Goal: Check status: Check status

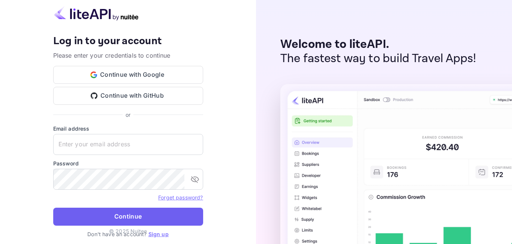
type input "adminpassword_support@yandex-team.ru"
click at [125, 210] on button "Continue" at bounding box center [128, 217] width 150 height 18
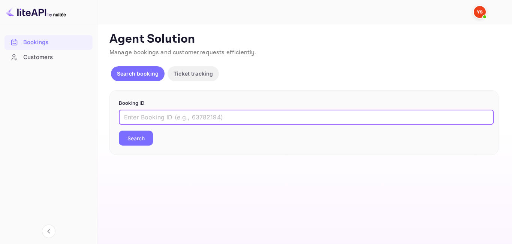
paste input "9620500"
type input "9620500"
click at [141, 138] on button "Search" at bounding box center [136, 138] width 34 height 15
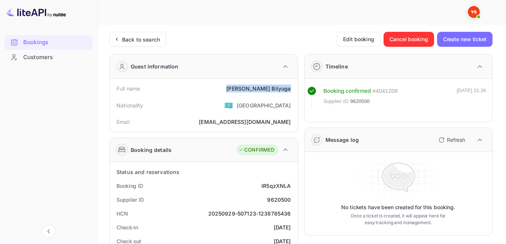
drag, startPoint x: 236, startPoint y: 91, endPoint x: 293, endPoint y: 91, distance: 56.6
click at [293, 91] on div "Full name Aleksander Bilyuga" at bounding box center [204, 89] width 182 height 14
drag, startPoint x: 233, startPoint y: 108, endPoint x: 286, endPoint y: 109, distance: 52.9
click at [233, 108] on div "Nationality 🇰🇿 [DEMOGRAPHIC_DATA]" at bounding box center [204, 105] width 182 height 19
click at [148, 37] on div "Back to search" at bounding box center [141, 40] width 38 height 8
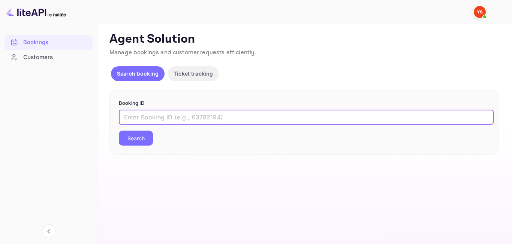
paste input "9527258"
type input "9527258"
click at [139, 146] on div "Booking ID 9527258 ​ Search" at bounding box center [303, 122] width 389 height 65
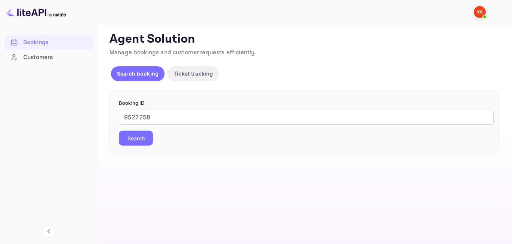
click at [123, 145] on button "Search" at bounding box center [136, 138] width 34 height 15
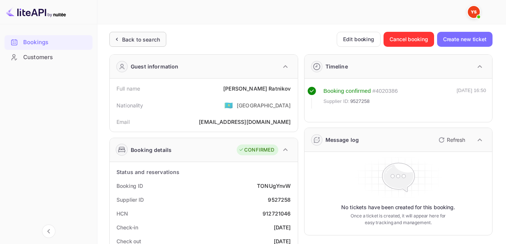
click at [123, 36] on div "Back to search" at bounding box center [141, 40] width 38 height 8
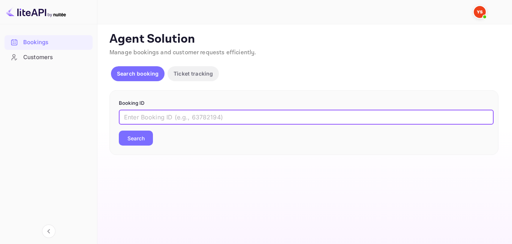
paste input "9369162"
type input "9369162"
click at [147, 141] on button "Search" at bounding box center [136, 138] width 34 height 15
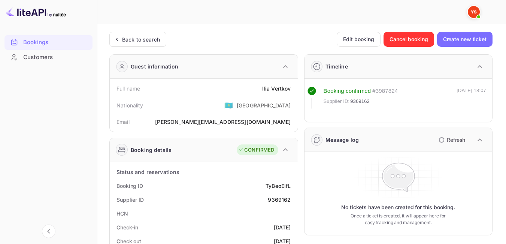
scroll to position [36, 0]
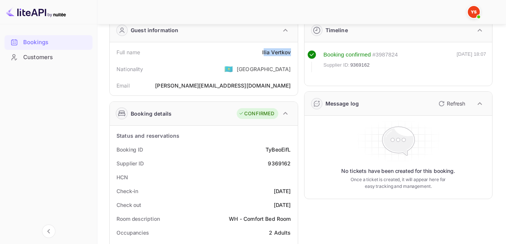
drag, startPoint x: 264, startPoint y: 51, endPoint x: 291, endPoint y: 53, distance: 27.4
click at [291, 53] on div "Full name Ilia Vertkov" at bounding box center [204, 52] width 182 height 14
click at [254, 57] on div "Full name Ilia Vertkov" at bounding box center [204, 52] width 182 height 14
drag, startPoint x: 254, startPoint y: 57, endPoint x: 297, endPoint y: 57, distance: 43.1
click at [297, 57] on div "Full name Ilia Vertkov Nationality 🇰🇿 Kazakhstan Email ilya.vertckov@yandex.ru" at bounding box center [204, 68] width 188 height 53
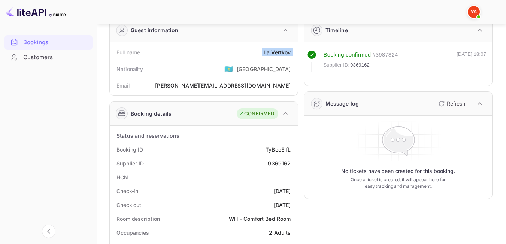
drag, startPoint x: 287, startPoint y: 54, endPoint x: 270, endPoint y: 56, distance: 17.4
click at [237, 61] on div "Nationality 🇰🇿 [DEMOGRAPHIC_DATA]" at bounding box center [204, 68] width 182 height 19
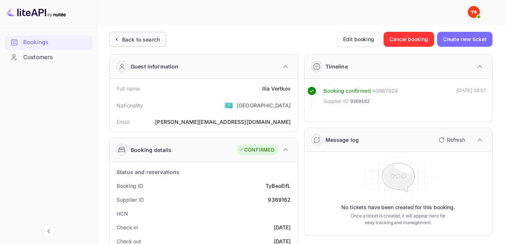
click at [124, 39] on div "Back to search" at bounding box center [141, 40] width 38 height 8
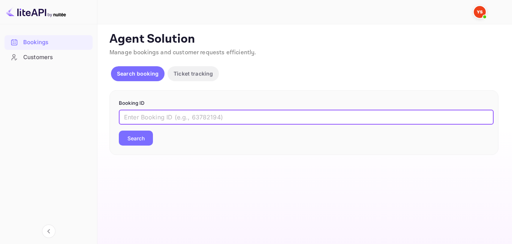
paste input "9600386"
type input "9600386"
click at [139, 137] on button "Search" at bounding box center [136, 138] width 34 height 15
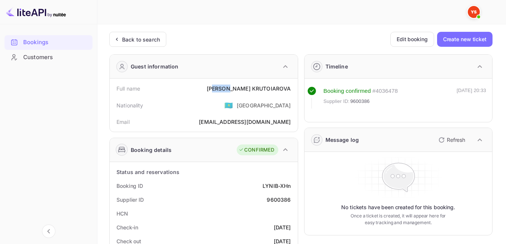
drag, startPoint x: 239, startPoint y: 85, endPoint x: 252, endPoint y: 86, distance: 12.8
click at [252, 86] on div "NATALIA KRUTOIAROVA" at bounding box center [249, 89] width 84 height 8
drag, startPoint x: 219, startPoint y: 87, endPoint x: 296, endPoint y: 88, distance: 76.9
click at [296, 88] on div "Full name NATALIA KRUTOIAROVA Nationality 🇰🇿 Kazakhstan Email mari.krutoyarova@…" at bounding box center [204, 105] width 188 height 53
click at [226, 116] on div "Email mari.krutoyarova@mail.ru" at bounding box center [204, 122] width 182 height 14
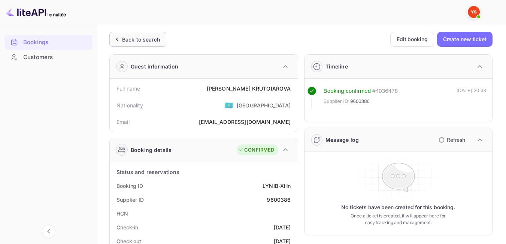
click at [144, 33] on div "Back to search" at bounding box center [137, 39] width 57 height 15
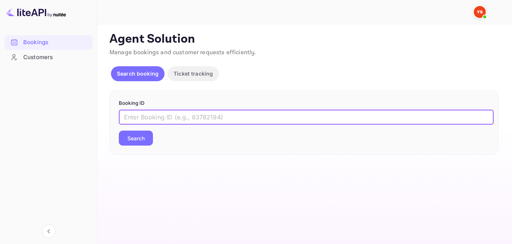
paste input "9358252"
type input "9358252"
click at [138, 137] on button "Search" at bounding box center [136, 138] width 34 height 15
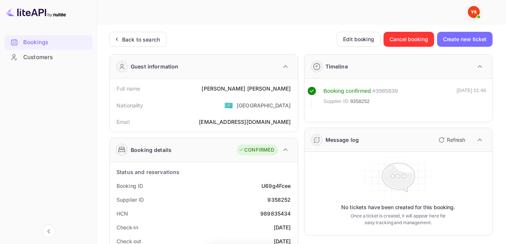
scroll to position [10, 0]
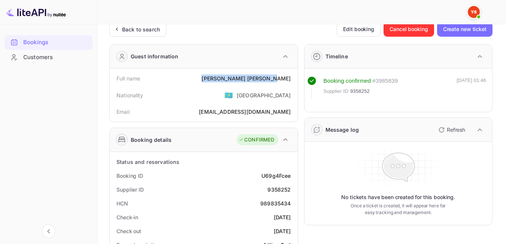
drag, startPoint x: 232, startPoint y: 75, endPoint x: 296, endPoint y: 76, distance: 64.1
click at [296, 76] on div "Full name Ekaterina Mikaelyan Nationality 🇰🇿 Kazakhstan Email Vargunja74@mail.ru" at bounding box center [204, 95] width 188 height 53
drag, startPoint x: 212, startPoint y: 107, endPoint x: 215, endPoint y: 76, distance: 30.9
click at [212, 107] on div "Email Vargunja74@mail.ru" at bounding box center [204, 112] width 182 height 14
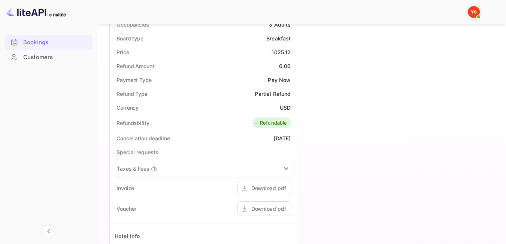
scroll to position [251, 0]
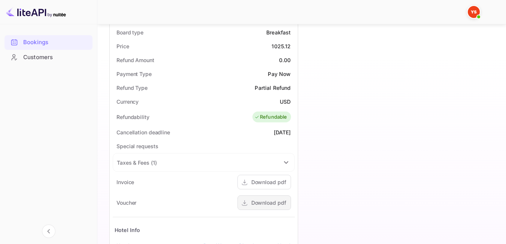
click at [283, 207] on div "Download pdf" at bounding box center [269, 203] width 35 height 8
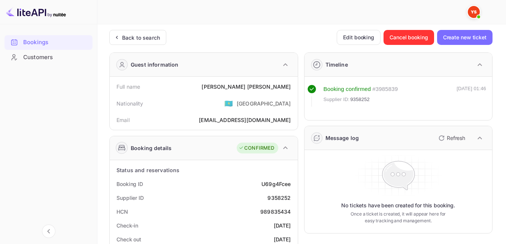
scroll to position [6, 0]
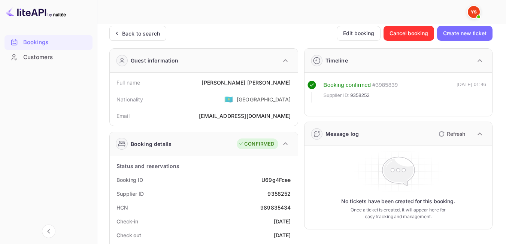
click at [122, 24] on div at bounding box center [299, 12] width 388 height 24
click at [123, 26] on div "Back to search" at bounding box center [137, 33] width 57 height 15
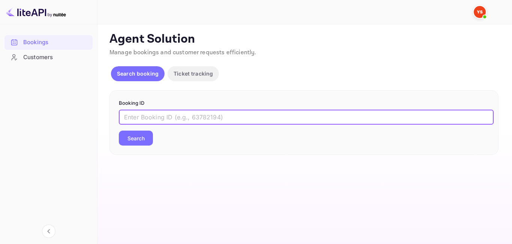
paste input "9527666"
type input "9527666"
click at [147, 141] on button "Search" at bounding box center [136, 138] width 34 height 15
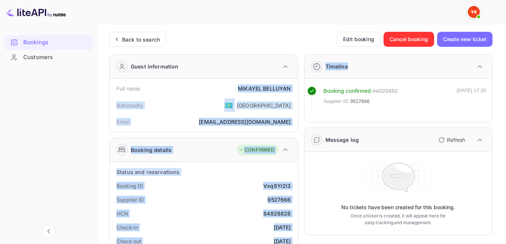
drag, startPoint x: 232, startPoint y: 90, endPoint x: 299, endPoint y: 91, distance: 66.4
click at [279, 87] on div "MIKAYEL BELLUYAN" at bounding box center [264, 89] width 53 height 8
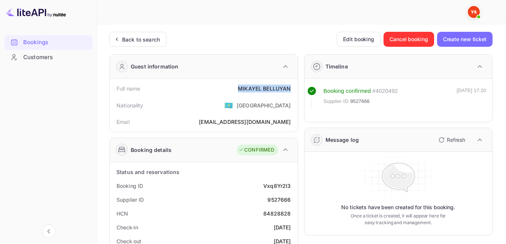
drag, startPoint x: 236, startPoint y: 88, endPoint x: 294, endPoint y: 87, distance: 58.1
click at [294, 87] on div "Full name MIKAYEL BELLUYAN" at bounding box center [204, 89] width 182 height 14
click at [216, 117] on div "Email 24hours@acase.ru" at bounding box center [204, 122] width 182 height 14
click at [147, 37] on div "Back to search" at bounding box center [141, 40] width 38 height 8
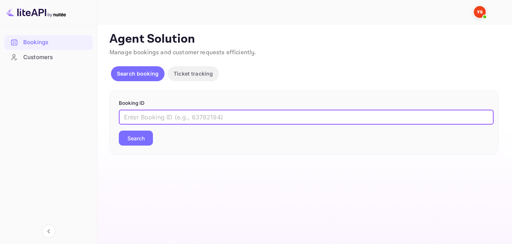
paste input "8147802"
type input "8147802"
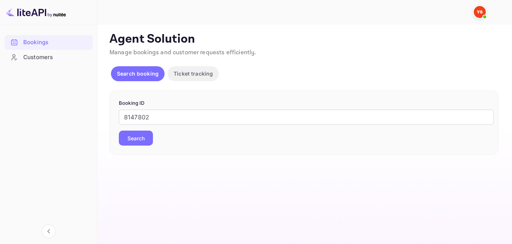
click at [142, 132] on button "Search" at bounding box center [136, 138] width 34 height 15
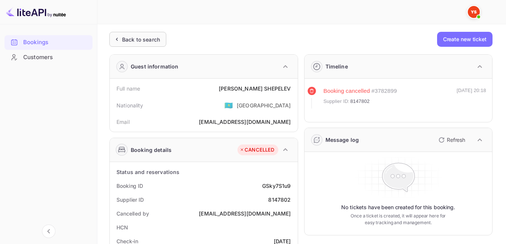
click at [145, 34] on div "Back to search" at bounding box center [137, 39] width 57 height 15
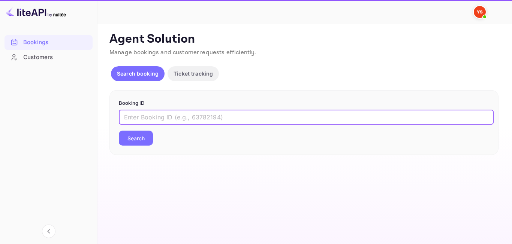
paste input "9484865"
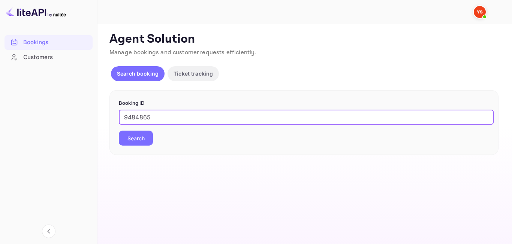
type input "9484865"
click at [148, 127] on div "9484865 ​ Search" at bounding box center [304, 128] width 370 height 36
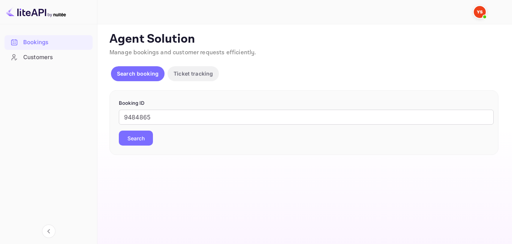
click at [148, 133] on button "Search" at bounding box center [136, 138] width 34 height 15
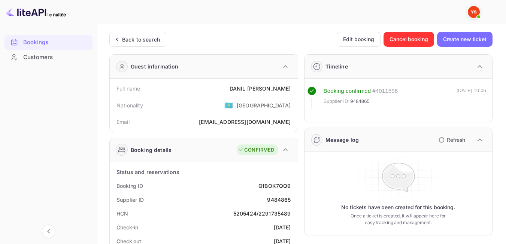
click at [124, 38] on div "Back to search" at bounding box center [141, 40] width 38 height 8
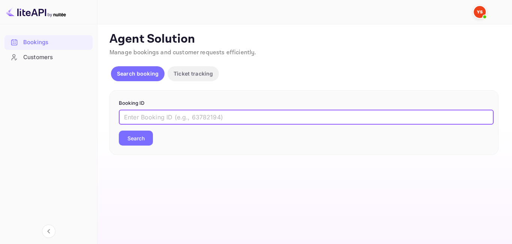
paste input "8589889"
type input "8589889"
click at [143, 143] on button "Search" at bounding box center [136, 138] width 34 height 15
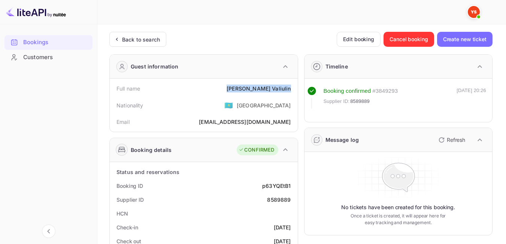
drag, startPoint x: 249, startPoint y: 91, endPoint x: 291, endPoint y: 92, distance: 42.0
click at [291, 92] on div "Full name [PERSON_NAME]" at bounding box center [204, 89] width 182 height 14
click at [232, 108] on div "Nationality 🇰🇿 [DEMOGRAPHIC_DATA]" at bounding box center [204, 105] width 182 height 19
click at [124, 39] on div "Back to search" at bounding box center [141, 40] width 38 height 8
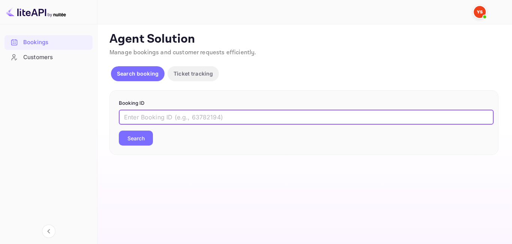
paste input "9420679"
type input "9420679"
click at [140, 141] on button "Search" at bounding box center [136, 138] width 34 height 15
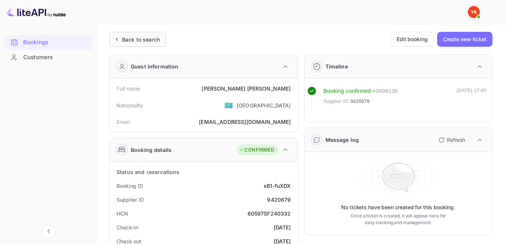
click at [151, 32] on div "Back to search" at bounding box center [137, 39] width 57 height 15
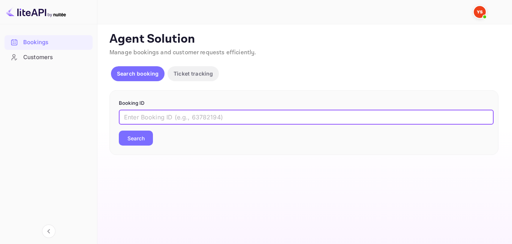
paste input "9430948"
type input "9430948"
click at [141, 143] on button "Search" at bounding box center [136, 138] width 34 height 15
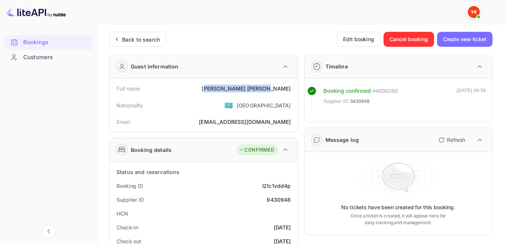
drag, startPoint x: 247, startPoint y: 90, endPoint x: 294, endPoint y: 90, distance: 46.1
click at [294, 90] on div "Full name [PERSON_NAME]" at bounding box center [204, 89] width 182 height 14
click at [277, 90] on div "[PERSON_NAME]" at bounding box center [246, 89] width 89 height 8
drag, startPoint x: 241, startPoint y: 90, endPoint x: 294, endPoint y: 91, distance: 52.9
click at [294, 91] on div "Full name [PERSON_NAME]" at bounding box center [204, 89] width 182 height 14
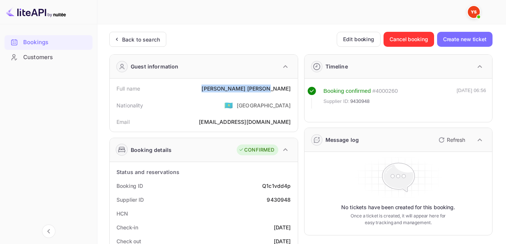
copy div "[PERSON_NAME]"
click at [132, 38] on div "Back to search" at bounding box center [141, 40] width 38 height 8
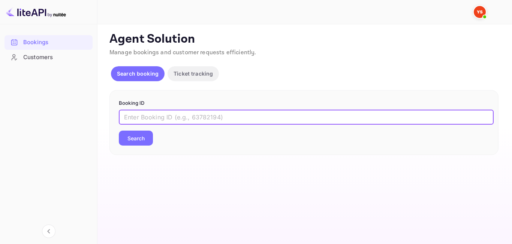
paste input "8321529"
type input "8321529"
click at [142, 146] on div "Booking ID 8321529 ​ Search" at bounding box center [303, 122] width 389 height 65
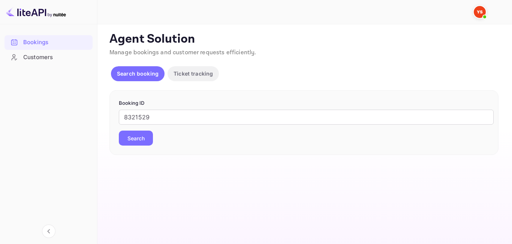
click at [142, 143] on button "Search" at bounding box center [136, 138] width 34 height 15
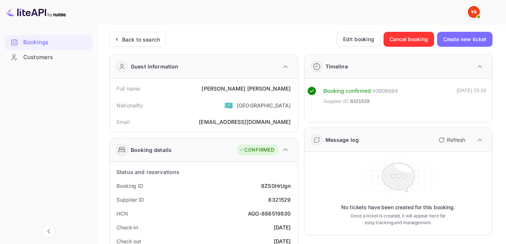
scroll to position [18, 0]
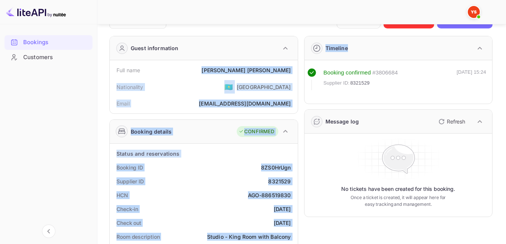
drag, startPoint x: 240, startPoint y: 72, endPoint x: 299, endPoint y: 68, distance: 59.0
click at [285, 68] on div "[PERSON_NAME]" at bounding box center [246, 70] width 89 height 8
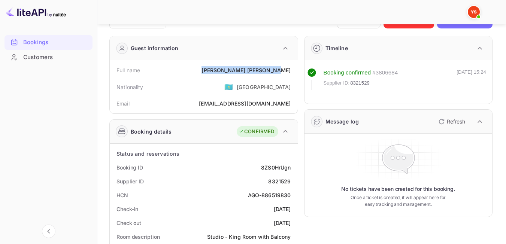
drag, startPoint x: 292, startPoint y: 70, endPoint x: 240, endPoint y: 67, distance: 52.2
click at [240, 67] on div "Full name [PERSON_NAME]" at bounding box center [204, 70] width 182 height 14
click at [222, 97] on div "Email [EMAIL_ADDRESS][DOMAIN_NAME]" at bounding box center [204, 104] width 182 height 14
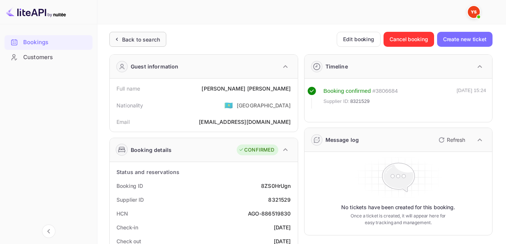
click at [148, 43] on div "Back to search" at bounding box center [137, 39] width 57 height 15
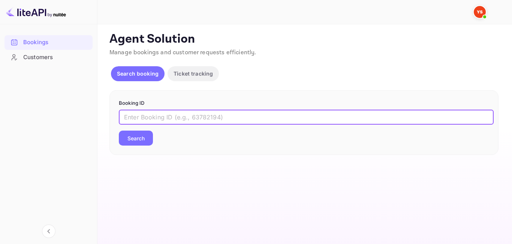
paste input "9161117"
type input "9161117"
click at [145, 143] on button "Search" at bounding box center [136, 138] width 34 height 15
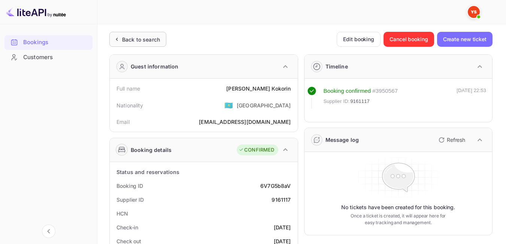
click at [138, 38] on div "Back to search" at bounding box center [141, 40] width 38 height 8
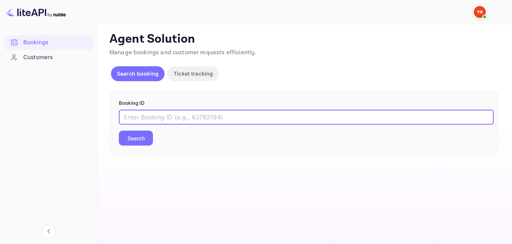
paste input "9597770"
type input "9597770"
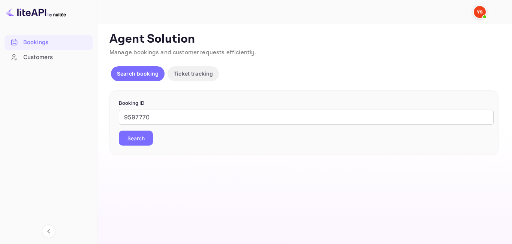
click at [147, 147] on div "Booking ID 9597770 ​ Search" at bounding box center [303, 122] width 389 height 65
click at [147, 142] on button "Search" at bounding box center [136, 138] width 34 height 15
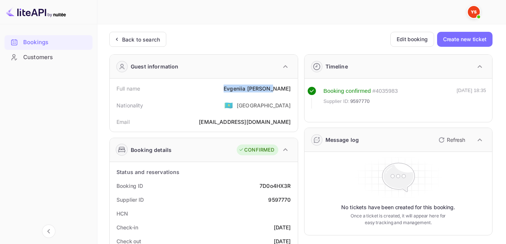
drag, startPoint x: 242, startPoint y: 87, endPoint x: 296, endPoint y: 88, distance: 54.4
click at [296, 88] on div "Full name [PERSON_NAME] Nationality 🇰🇿 [DEMOGRAPHIC_DATA] Email [EMAIL_ADDRESS]…" at bounding box center [204, 105] width 188 height 53
click at [126, 35] on div "Back to search" at bounding box center [137, 39] width 57 height 15
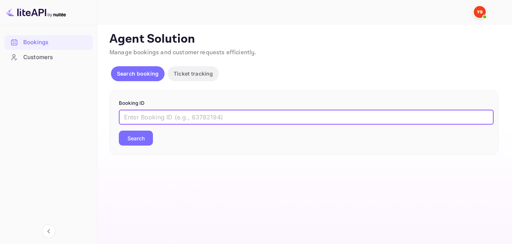
paste input "9419225"
type input "9419225"
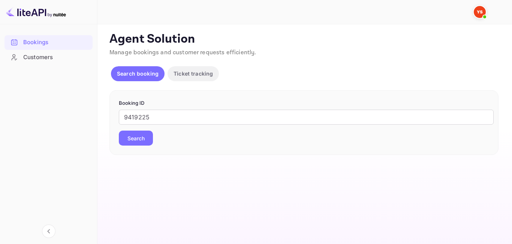
click at [144, 141] on button "Search" at bounding box center [136, 138] width 34 height 15
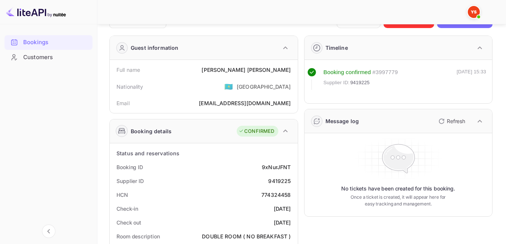
scroll to position [31, 0]
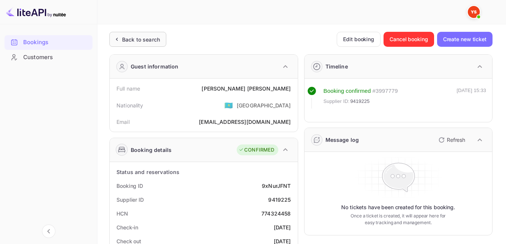
click at [139, 46] on div "Back to search" at bounding box center [137, 39] width 57 height 15
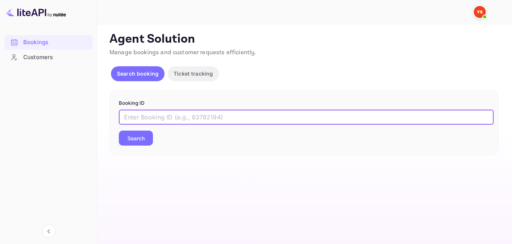
paste input "9486445"
type input "9486445"
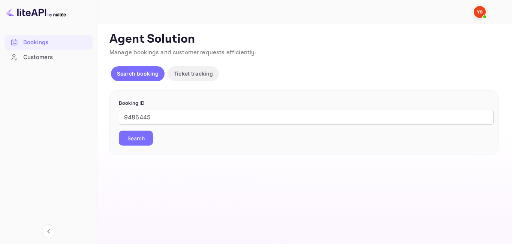
click at [123, 136] on button "Search" at bounding box center [136, 138] width 34 height 15
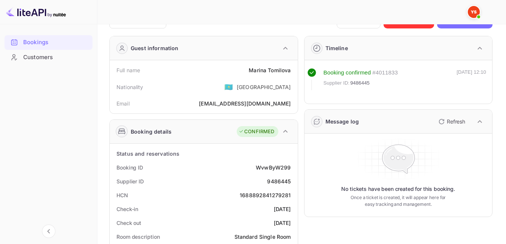
scroll to position [19, 0]
